Goal: Transaction & Acquisition: Purchase product/service

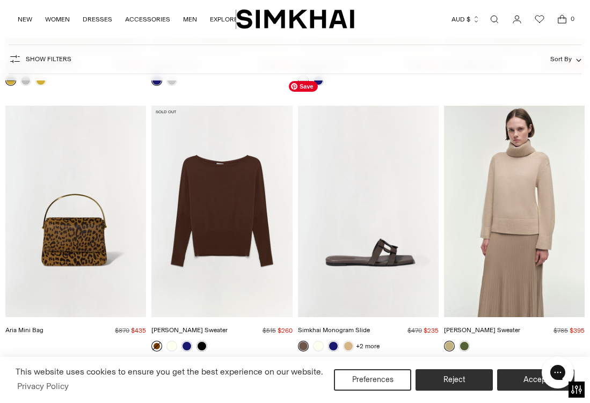
scroll to position [4541, 0]
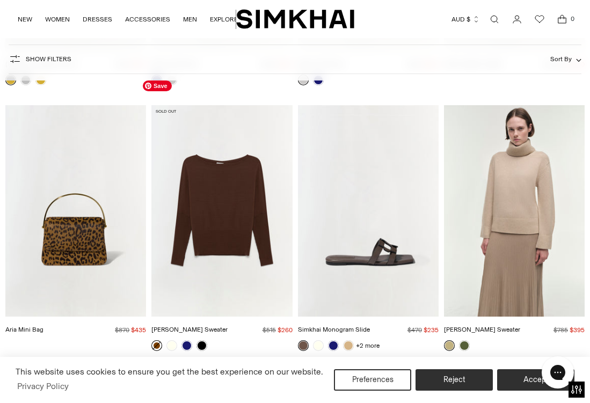
click at [0, 0] on img "Lavina Sweater" at bounding box center [0, 0] width 0 height 0
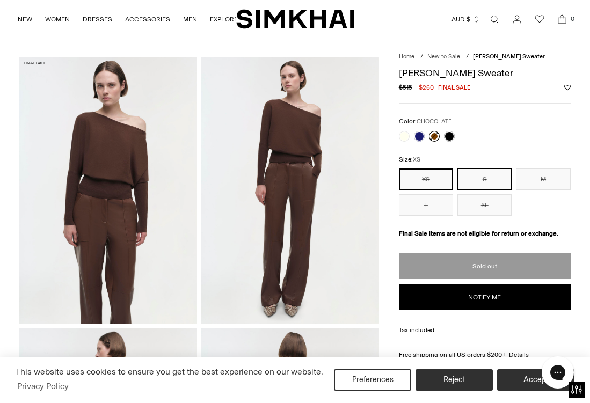
click at [488, 174] on button "S" at bounding box center [484, 178] width 54 height 21
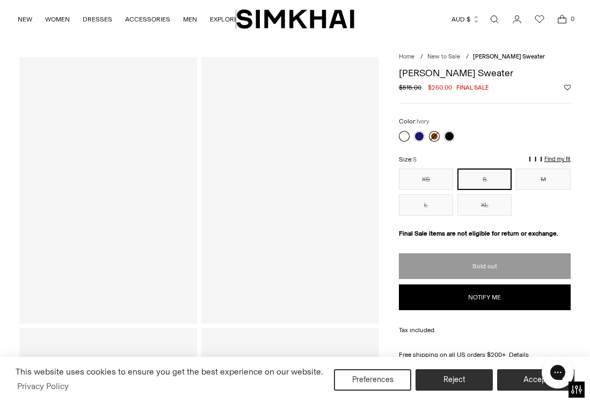
click at [404, 139] on link at bounding box center [404, 136] width 11 height 11
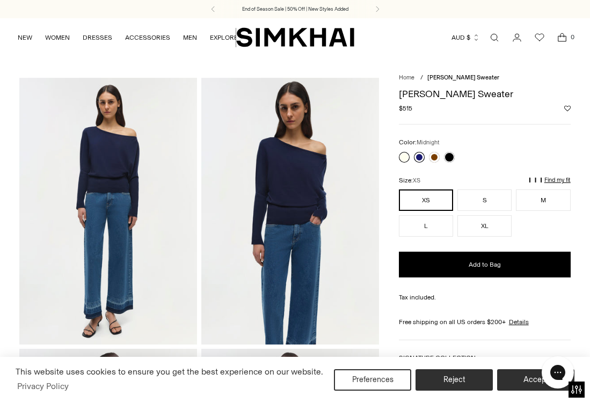
click at [417, 155] on link at bounding box center [419, 157] width 11 height 11
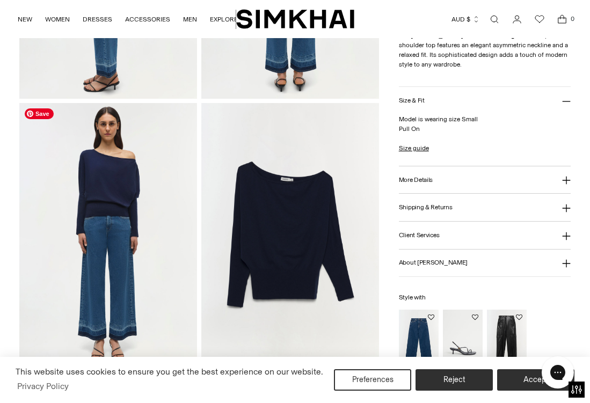
scroll to position [535, 0]
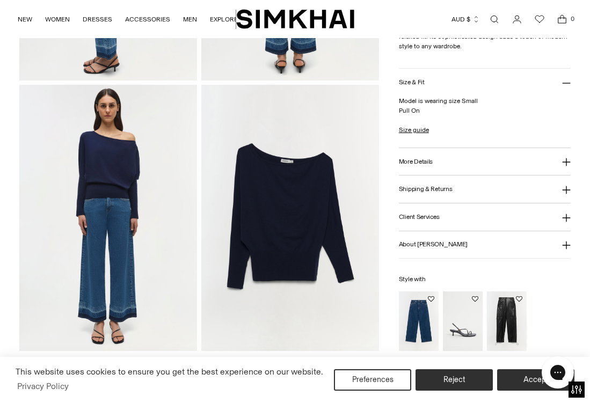
click at [410, 159] on h3 "More Details" at bounding box center [416, 161] width 34 height 7
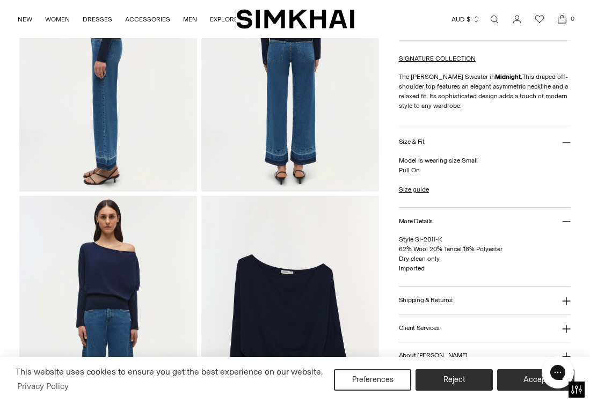
scroll to position [428, 0]
